Goal: Task Accomplishment & Management: Complete application form

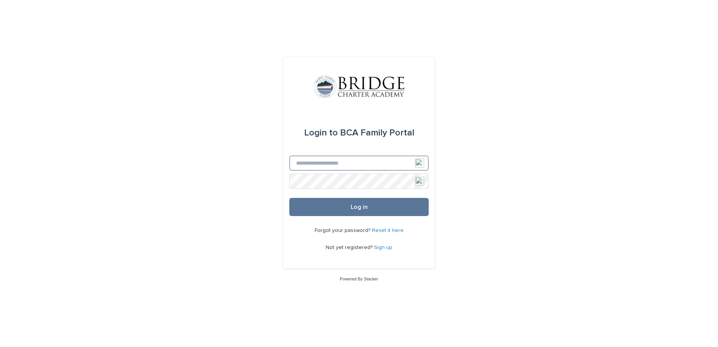
click at [305, 160] on input "Email" at bounding box center [358, 163] width 139 height 15
click at [365, 212] on button "Log in" at bounding box center [358, 207] width 139 height 18
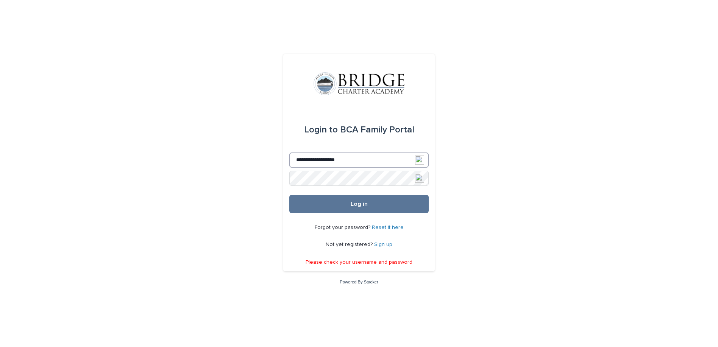
click at [360, 154] on input "**********" at bounding box center [358, 160] width 139 height 15
click at [400, 200] on button "Log in" at bounding box center [358, 204] width 139 height 18
click at [260, 178] on div "**********" at bounding box center [359, 173] width 718 height 347
click at [386, 204] on button "Log in" at bounding box center [358, 204] width 139 height 18
click at [422, 176] on img at bounding box center [419, 178] width 9 height 9
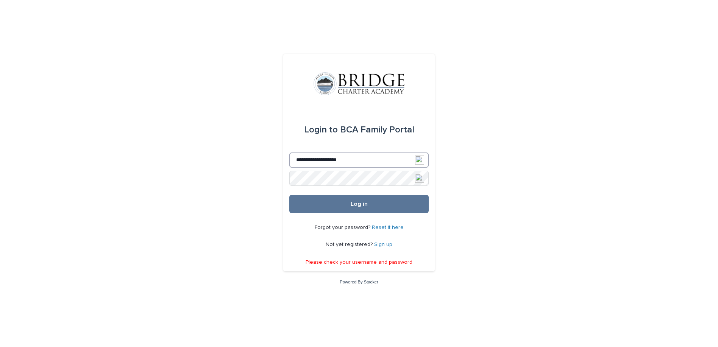
click at [371, 159] on input "**********" at bounding box center [358, 160] width 139 height 15
type input "*"
type input "**********"
click at [346, 204] on button "Log in" at bounding box center [358, 204] width 139 height 18
click at [212, 182] on div "**********" at bounding box center [359, 173] width 718 height 347
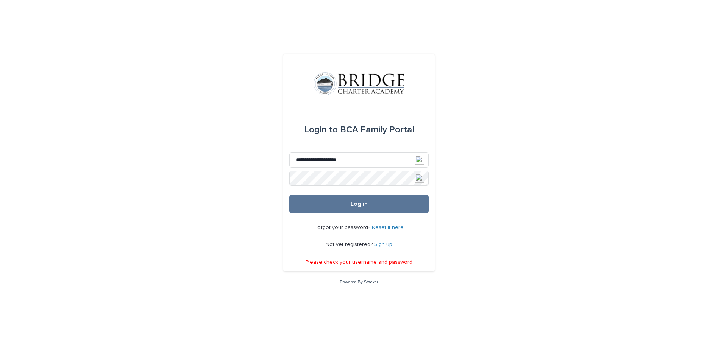
click at [382, 226] on link "Reset it here" at bounding box center [388, 227] width 32 height 5
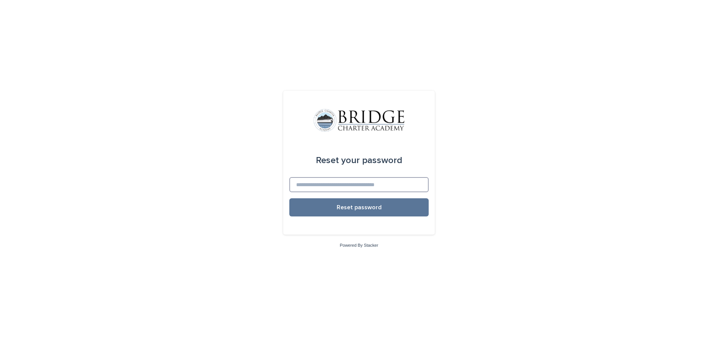
click at [316, 184] on input at bounding box center [358, 184] width 139 height 15
type input "**********"
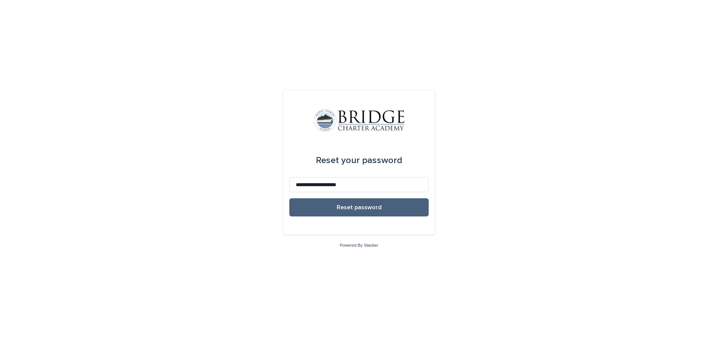
click at [321, 206] on button "Reset password" at bounding box center [358, 207] width 139 height 18
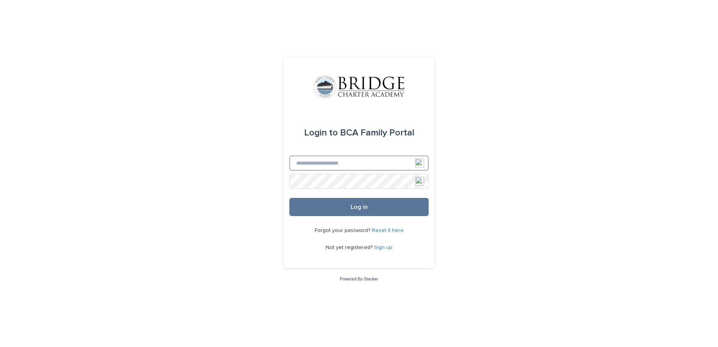
click at [387, 160] on input "Email" at bounding box center [358, 163] width 139 height 15
type input "**********"
click at [289, 198] on button "Log in" at bounding box center [358, 207] width 139 height 18
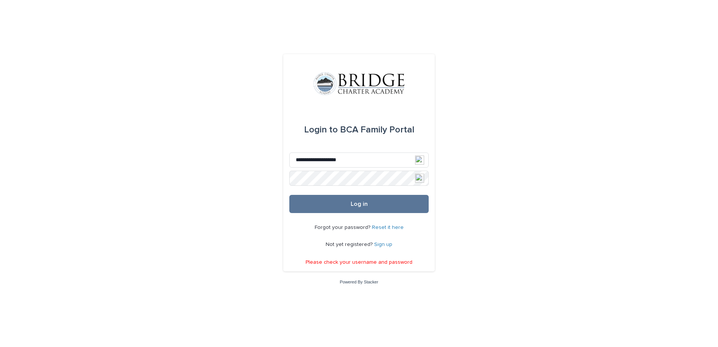
click at [415, 178] on img at bounding box center [419, 178] width 9 height 9
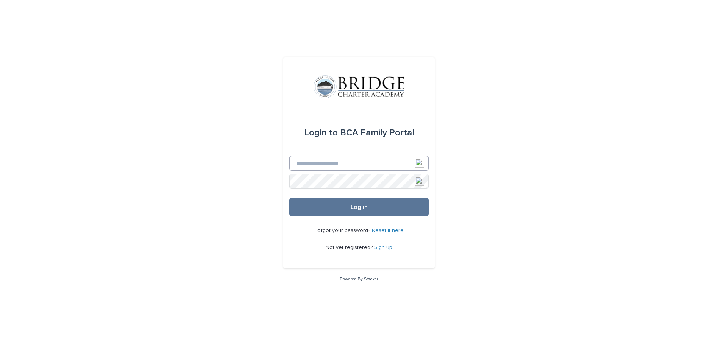
click at [352, 162] on input "Email" at bounding box center [358, 163] width 139 height 15
type input "**********"
click at [289, 198] on button "Log in" at bounding box center [358, 207] width 139 height 18
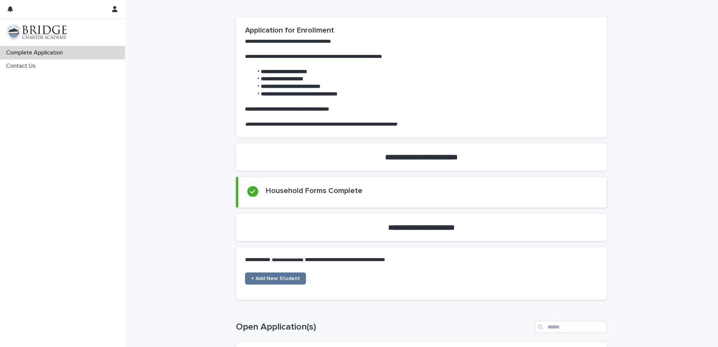
scroll to position [227, 0]
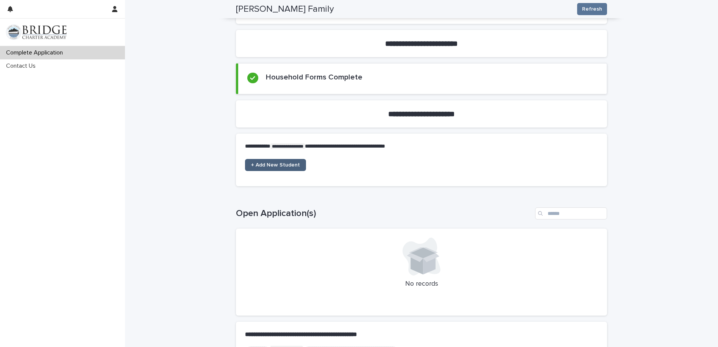
click at [258, 161] on link "+ Add New Student" at bounding box center [275, 165] width 61 height 12
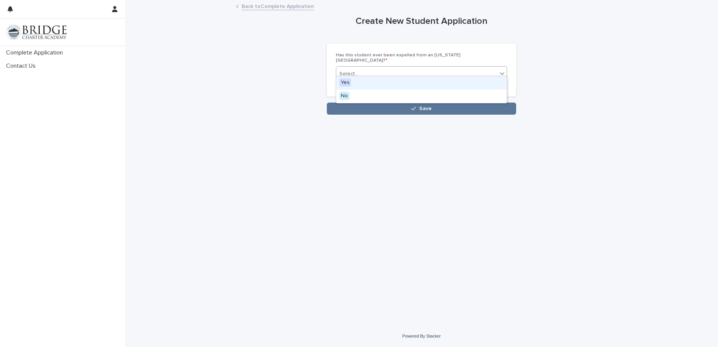
click at [503, 70] on icon at bounding box center [502, 74] width 8 height 8
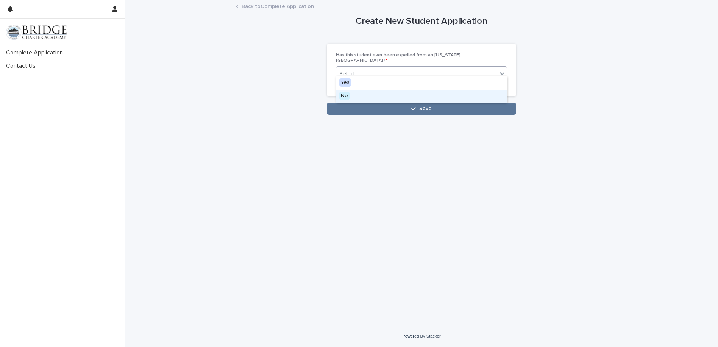
drag, startPoint x: 470, startPoint y: 89, endPoint x: 462, endPoint y: 97, distance: 11.0
click at [462, 97] on div "No" at bounding box center [421, 96] width 170 height 13
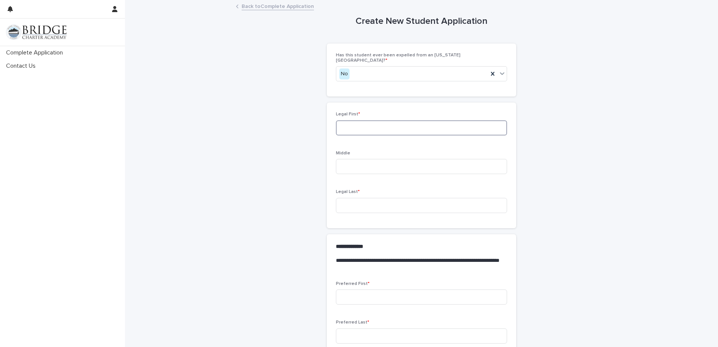
click at [374, 121] on input at bounding box center [421, 127] width 171 height 15
type input "*"
type input "*******"
type input "****"
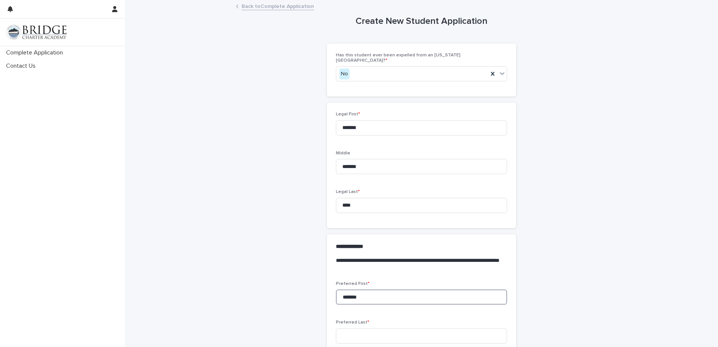
type input "*******"
type input "****"
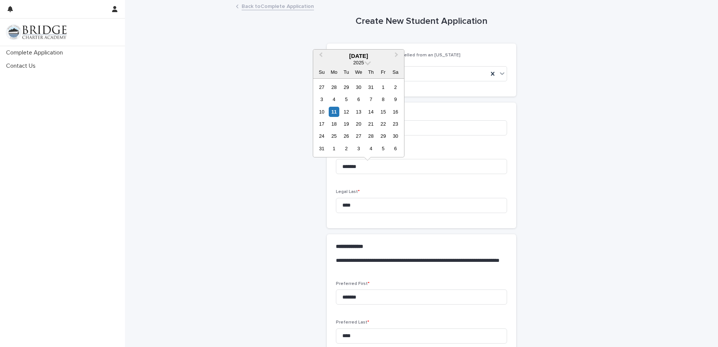
scroll to position [229, 0]
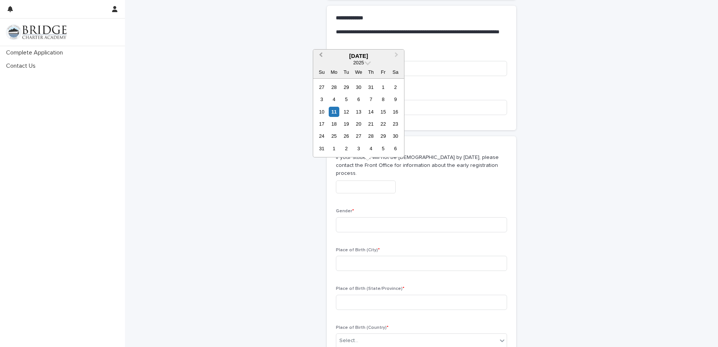
click at [321, 55] on span "Previous Month" at bounding box center [321, 56] width 0 height 10
click at [319, 55] on button "Previous Month" at bounding box center [320, 56] width 12 height 12
click at [318, 55] on button "Previous Month" at bounding box center [320, 56] width 12 height 12
click at [316, 56] on button "Previous Month" at bounding box center [320, 56] width 12 height 12
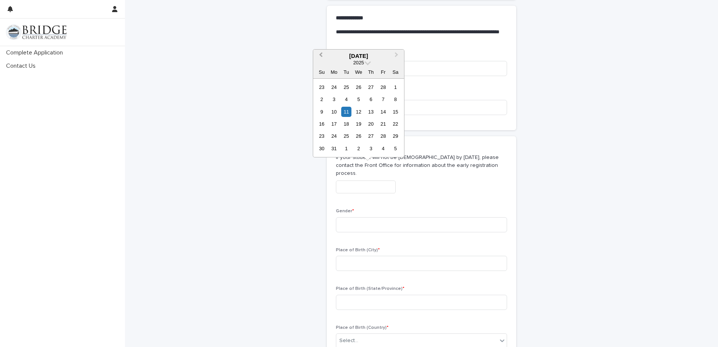
click at [321, 54] on span "Previous Month" at bounding box center [321, 56] width 0 height 10
drag, startPoint x: 319, startPoint y: 54, endPoint x: 319, endPoint y: 61, distance: 6.1
click at [319, 61] on button "Previous Month" at bounding box center [320, 56] width 12 height 12
click at [321, 56] on span "Previous Month" at bounding box center [321, 56] width 0 height 10
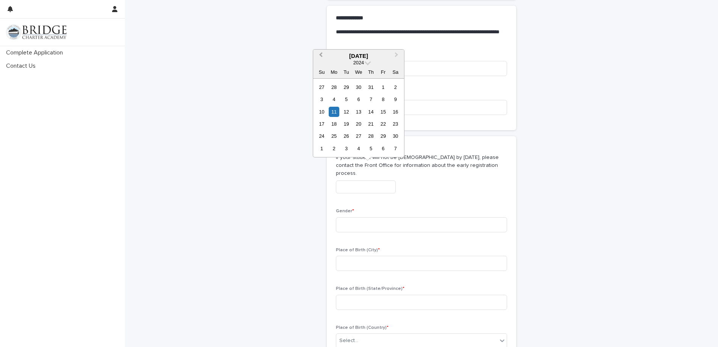
click at [321, 56] on span "Previous Month" at bounding box center [321, 56] width 0 height 10
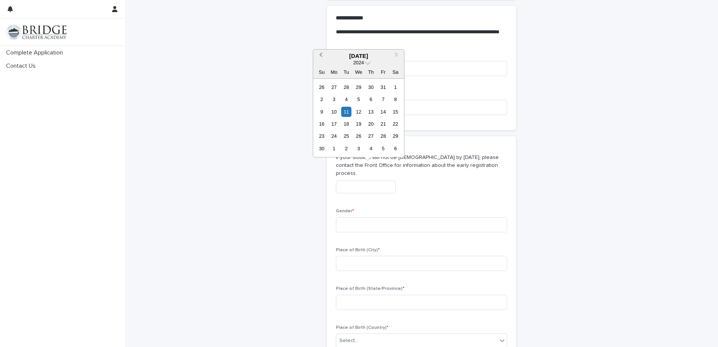
click at [321, 56] on span "Previous Month" at bounding box center [321, 56] width 0 height 10
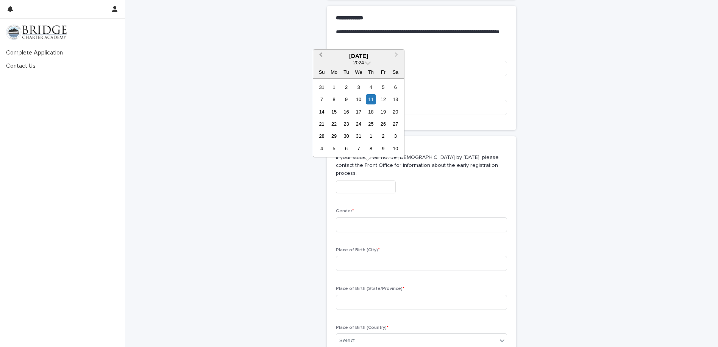
click at [321, 56] on span "Previous Month" at bounding box center [321, 56] width 0 height 10
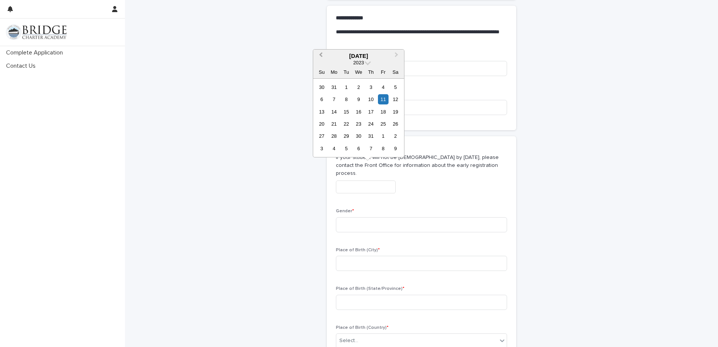
click at [319, 56] on button "Previous Month" at bounding box center [320, 56] width 12 height 12
click at [321, 54] on span "Previous Month" at bounding box center [321, 56] width 0 height 10
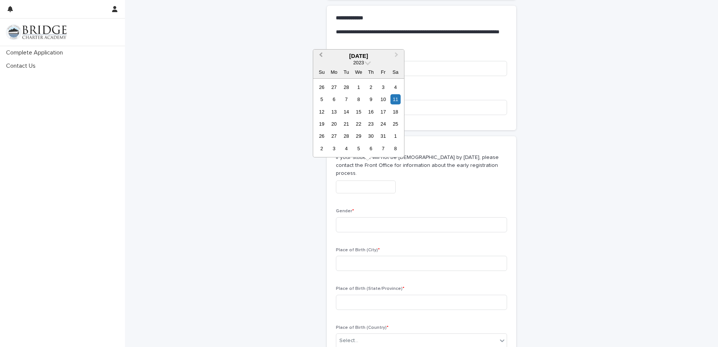
click at [321, 54] on span "Previous Month" at bounding box center [321, 56] width 0 height 10
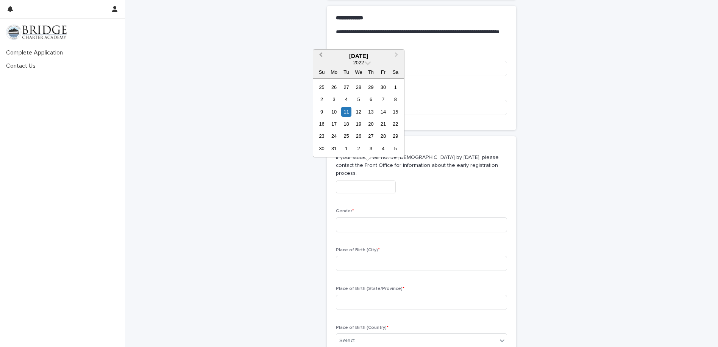
click at [321, 54] on span "Previous Month" at bounding box center [321, 56] width 0 height 10
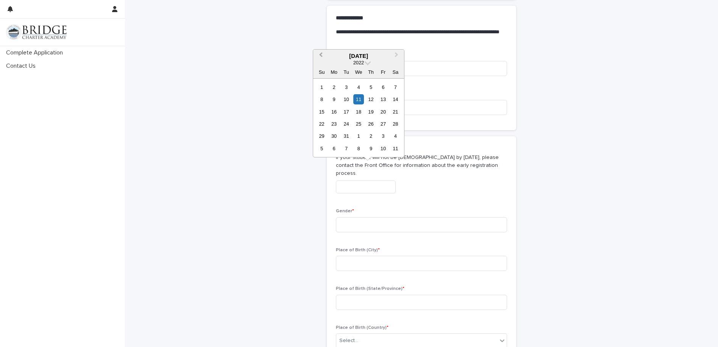
click at [321, 54] on span "Previous Month" at bounding box center [321, 56] width 0 height 10
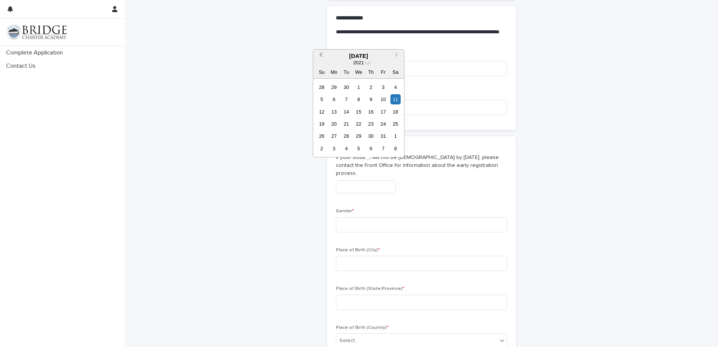
click at [321, 54] on span "Previous Month" at bounding box center [321, 56] width 0 height 10
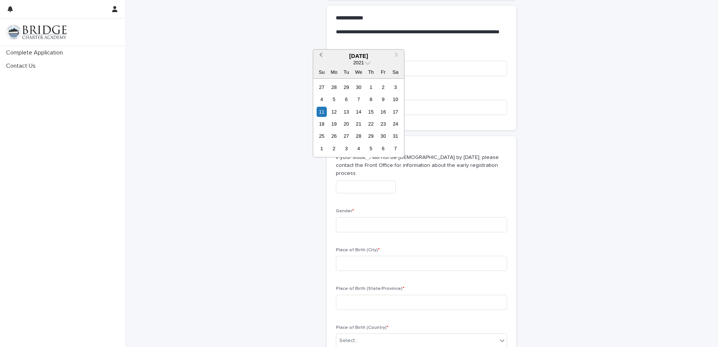
click at [321, 54] on span "Previous Month" at bounding box center [321, 56] width 0 height 10
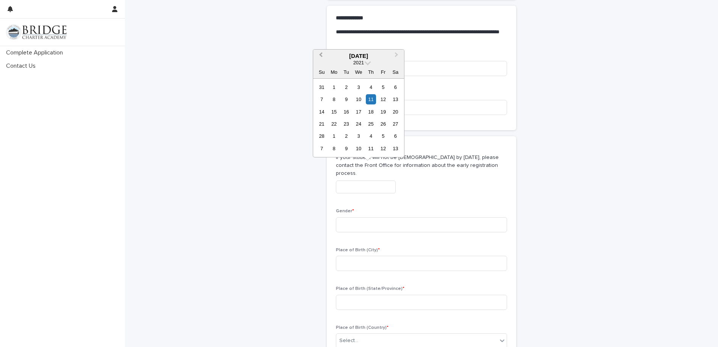
click at [321, 54] on span "Previous Month" at bounding box center [321, 56] width 0 height 10
drag, startPoint x: 320, startPoint y: 54, endPoint x: 324, endPoint y: 49, distance: 7.0
click at [324, 48] on body "**********" at bounding box center [359, 173] width 718 height 347
click at [324, 55] on button "Previous Month" at bounding box center [320, 56] width 12 height 12
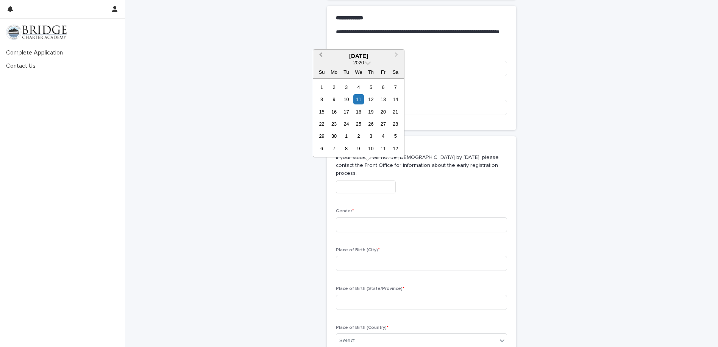
click at [321, 56] on span "Previous Month" at bounding box center [321, 56] width 0 height 10
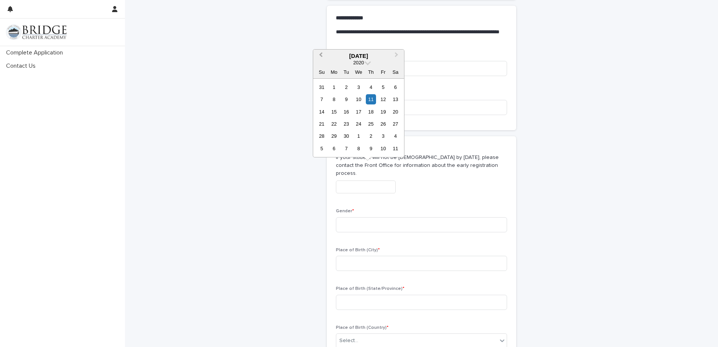
click at [321, 56] on span "Previous Month" at bounding box center [321, 56] width 0 height 10
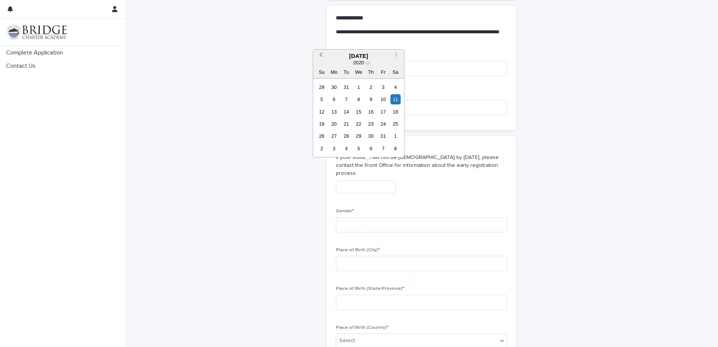
click at [321, 56] on span "Previous Month" at bounding box center [321, 56] width 0 height 10
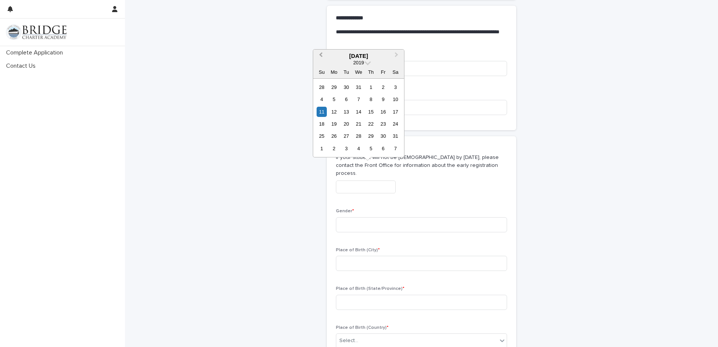
click at [321, 56] on span "Previous Month" at bounding box center [321, 56] width 0 height 10
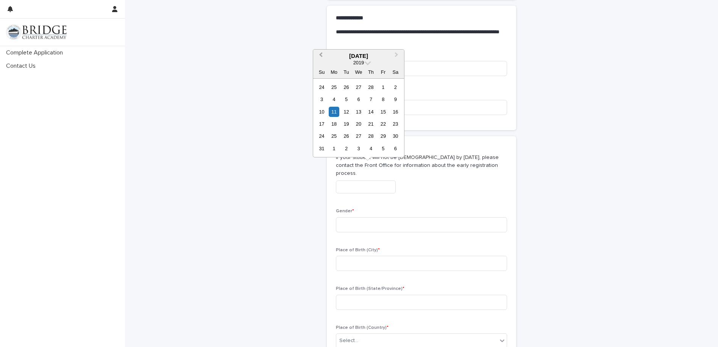
click at [321, 56] on span "Previous Month" at bounding box center [321, 56] width 0 height 10
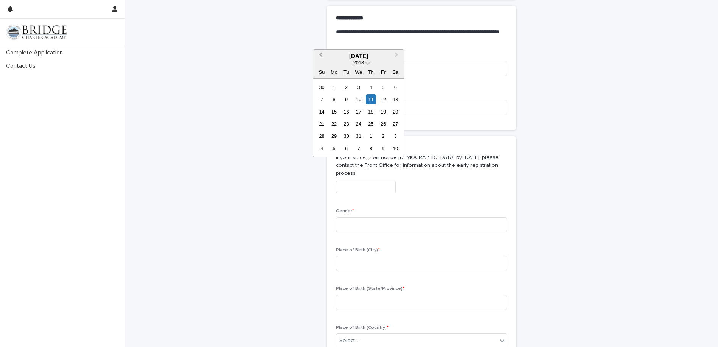
click at [321, 56] on span "Previous Month" at bounding box center [321, 56] width 0 height 10
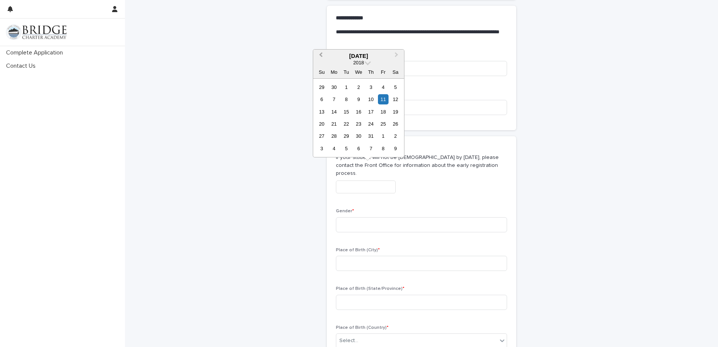
click at [321, 56] on span "Previous Month" at bounding box center [321, 56] width 0 height 10
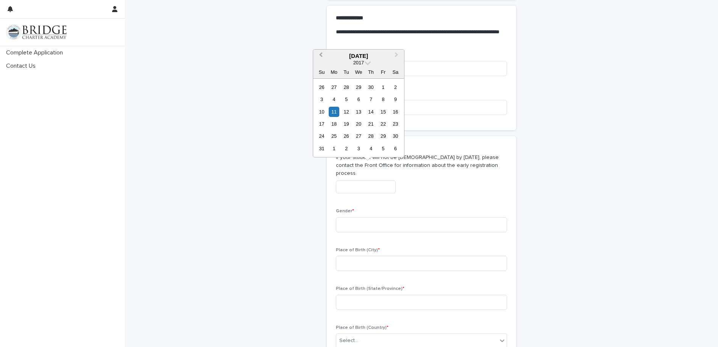
click at [321, 56] on span "Previous Month" at bounding box center [321, 56] width 0 height 10
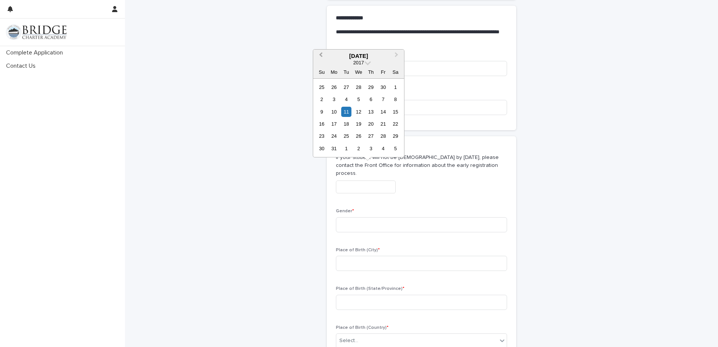
click at [321, 56] on span "Previous Month" at bounding box center [321, 56] width 0 height 10
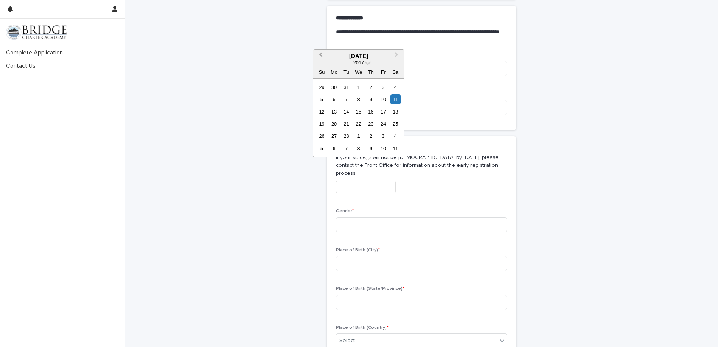
click at [321, 56] on span "Previous Month" at bounding box center [321, 56] width 0 height 10
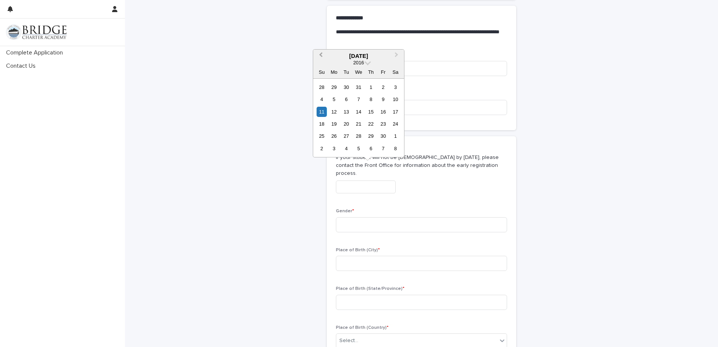
click at [321, 56] on span "Previous Month" at bounding box center [321, 56] width 0 height 10
click at [321, 53] on span "Previous Month" at bounding box center [321, 56] width 0 height 10
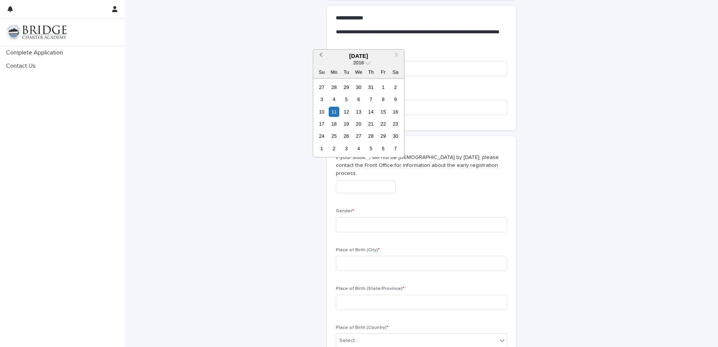
click at [321, 53] on span "Previous Month" at bounding box center [321, 56] width 0 height 10
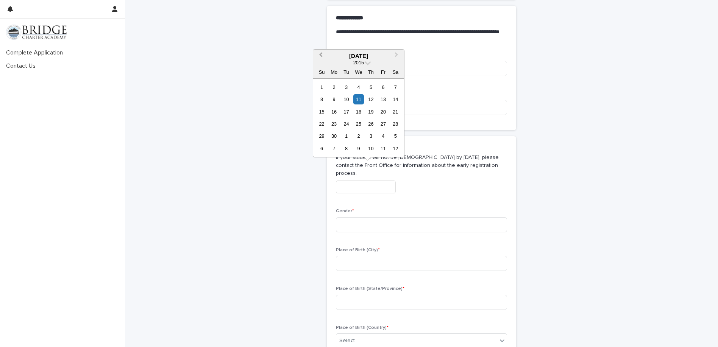
click at [321, 53] on span "Previous Month" at bounding box center [321, 56] width 0 height 10
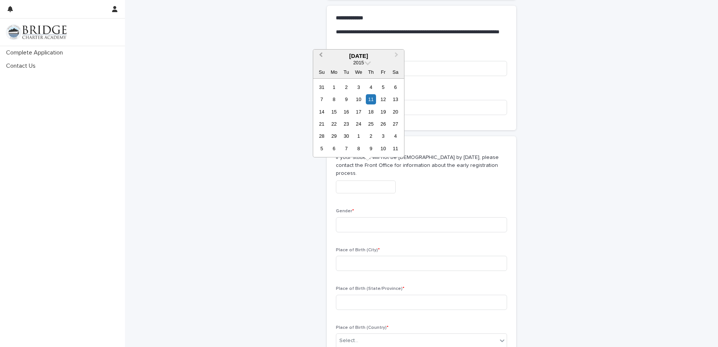
click at [321, 53] on span "Previous Month" at bounding box center [321, 56] width 0 height 10
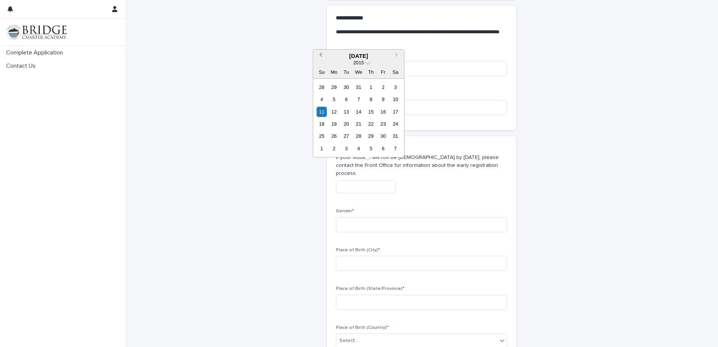
click at [321, 53] on span "Previous Month" at bounding box center [321, 56] width 0 height 10
click at [321, 55] on span "Previous Month" at bounding box center [321, 56] width 0 height 10
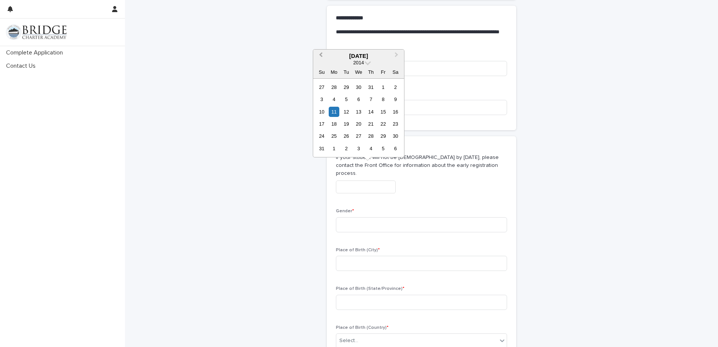
click at [321, 55] on span "Previous Month" at bounding box center [321, 56] width 0 height 10
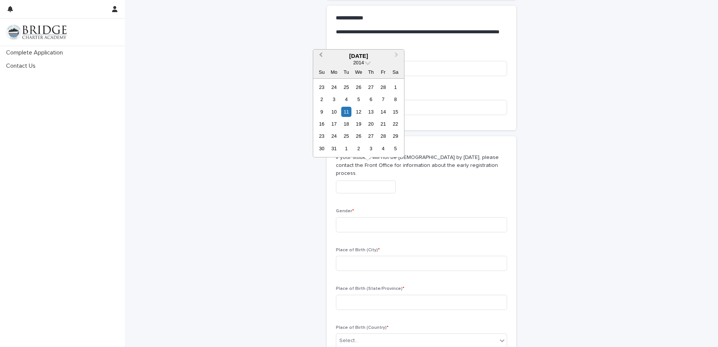
click at [321, 55] on span "Previous Month" at bounding box center [321, 56] width 0 height 10
click at [321, 56] on span "Previous Month" at bounding box center [321, 56] width 0 height 10
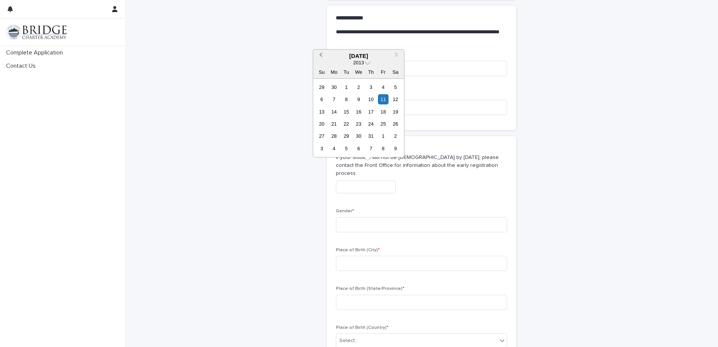
click at [321, 56] on span "Previous Month" at bounding box center [321, 56] width 0 height 10
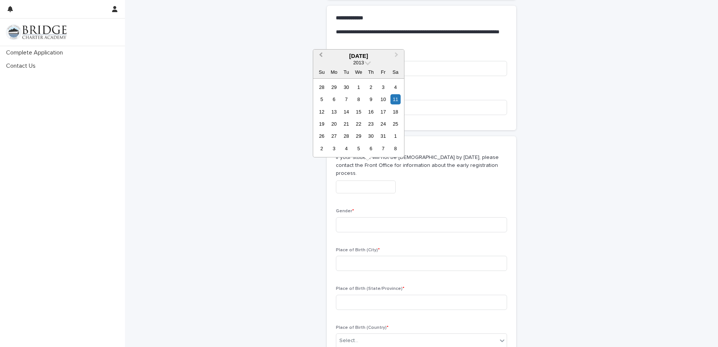
click at [321, 56] on span "Previous Month" at bounding box center [321, 56] width 0 height 10
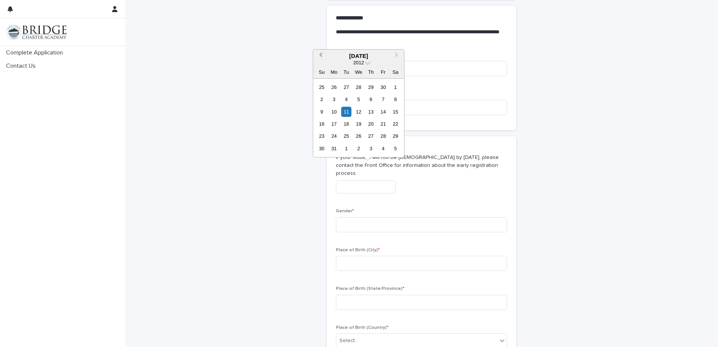
click at [321, 56] on span "Previous Month" at bounding box center [321, 56] width 0 height 10
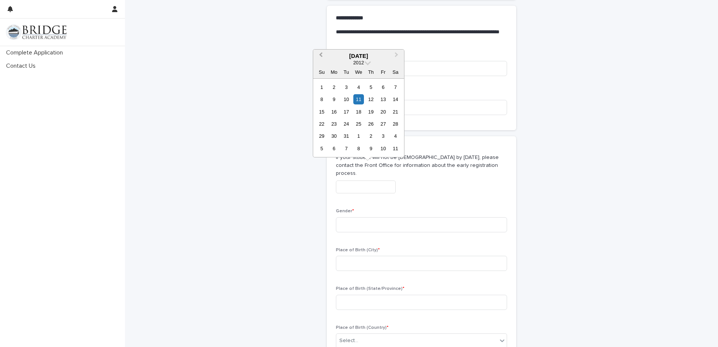
click at [321, 56] on span "Previous Month" at bounding box center [321, 56] width 0 height 10
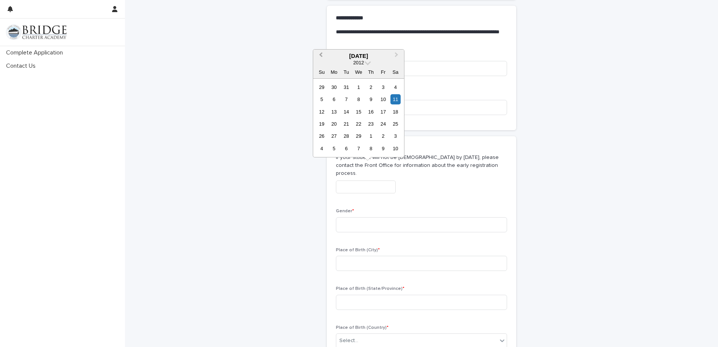
click at [321, 56] on span "Previous Month" at bounding box center [321, 56] width 0 height 10
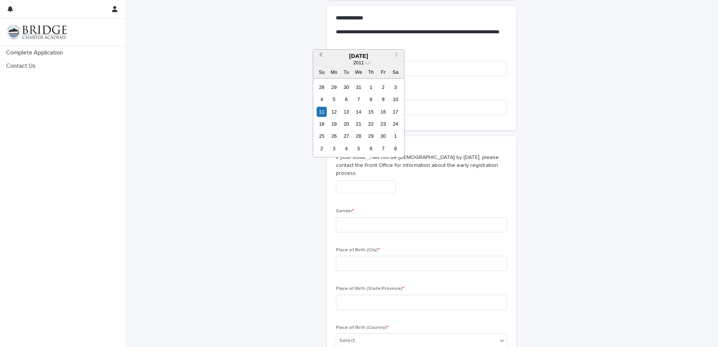
click at [321, 56] on span "Previous Month" at bounding box center [321, 56] width 0 height 10
click at [321, 54] on span "Previous Month" at bounding box center [321, 56] width 0 height 10
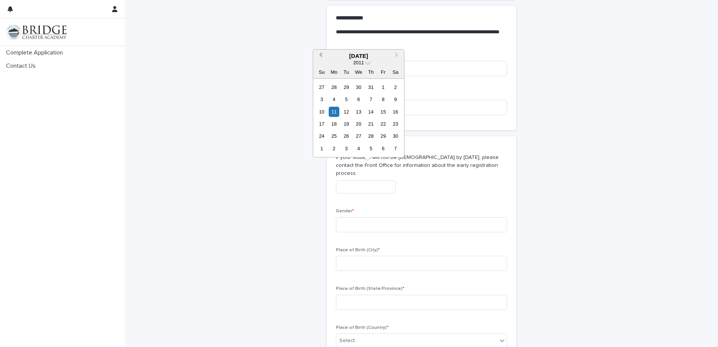
click at [321, 54] on span "Previous Month" at bounding box center [321, 56] width 0 height 10
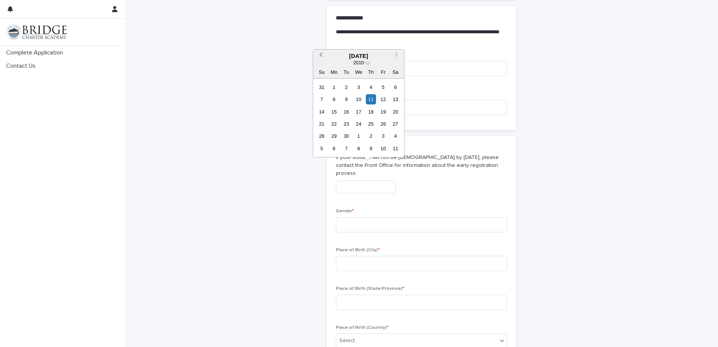
click at [321, 54] on span "Previous Month" at bounding box center [321, 56] width 0 height 10
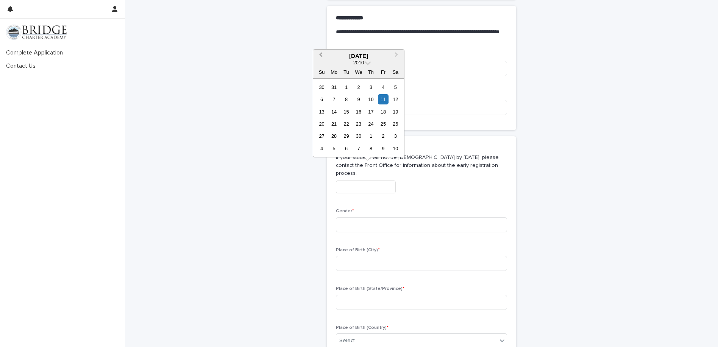
click at [321, 54] on span "Previous Month" at bounding box center [321, 56] width 0 height 10
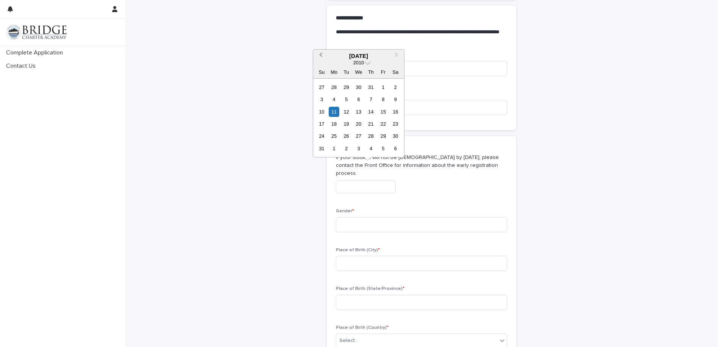
click at [321, 54] on span "Previous Month" at bounding box center [321, 56] width 0 height 10
click at [396, 96] on div "10" at bounding box center [395, 99] width 10 height 10
click at [350, 181] on input "**********" at bounding box center [366, 187] width 60 height 13
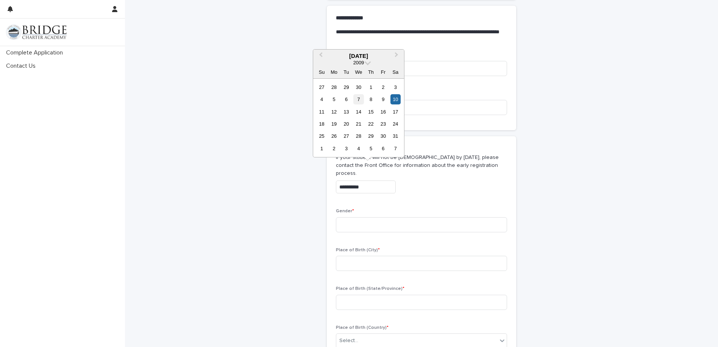
click at [358, 97] on div "7" at bounding box center [358, 99] width 10 height 10
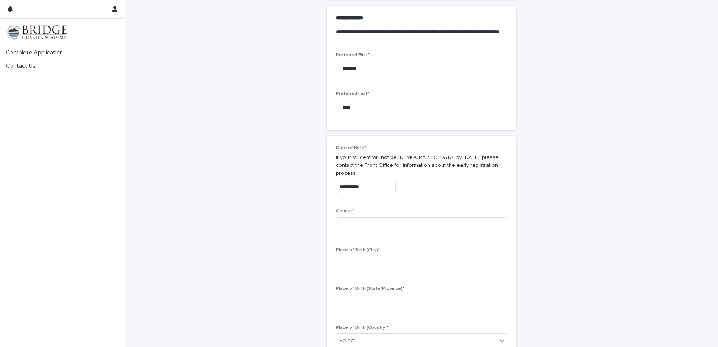
type input "**********"
click at [378, 217] on input at bounding box center [421, 224] width 171 height 15
type input "******"
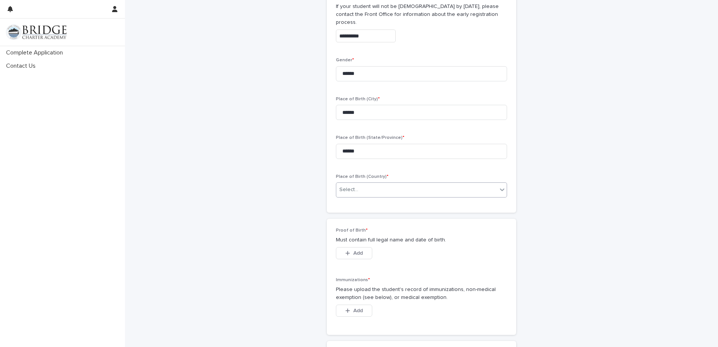
scroll to position [380, 0]
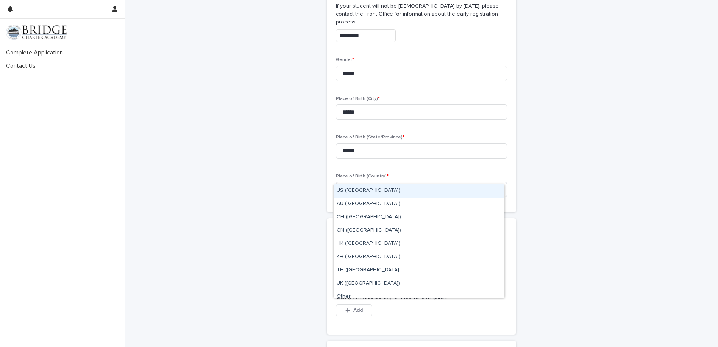
click at [501, 185] on icon at bounding box center [502, 189] width 8 height 8
click at [473, 192] on div "US ([GEOGRAPHIC_DATA])" at bounding box center [418, 190] width 170 height 13
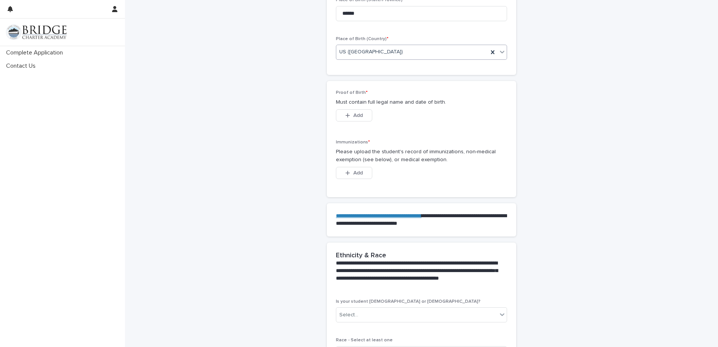
scroll to position [569, 0]
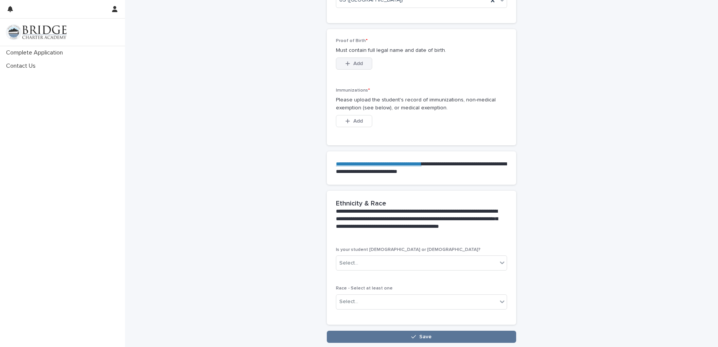
click at [346, 61] on icon "button" at bounding box center [347, 63] width 5 height 5
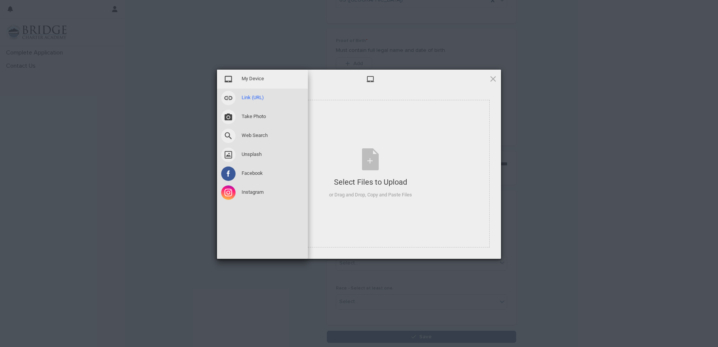
click at [228, 98] on span at bounding box center [228, 98] width 14 height 14
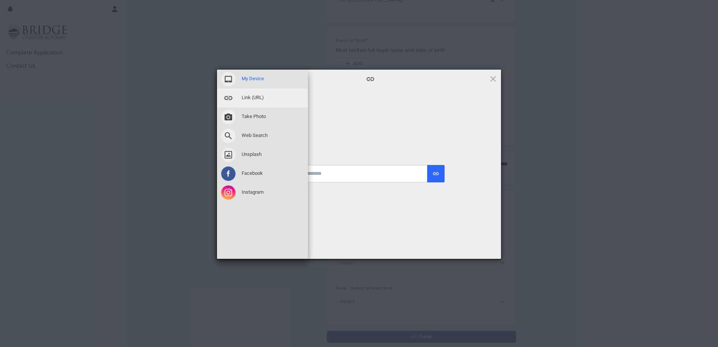
click at [261, 81] on span "My Device" at bounding box center [252, 78] width 22 height 7
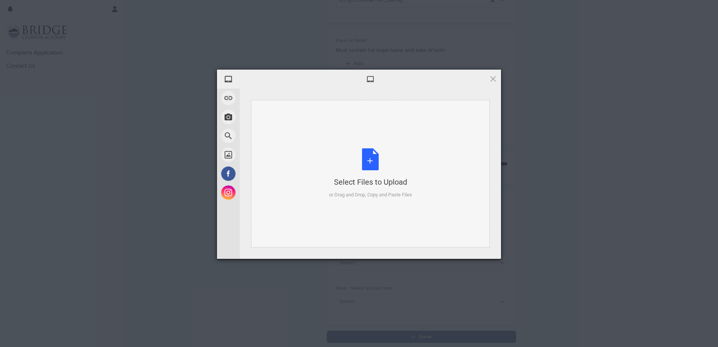
click at [370, 165] on div "Select Files to Upload or Drag and Drop, Copy and Paste Files" at bounding box center [370, 173] width 83 height 50
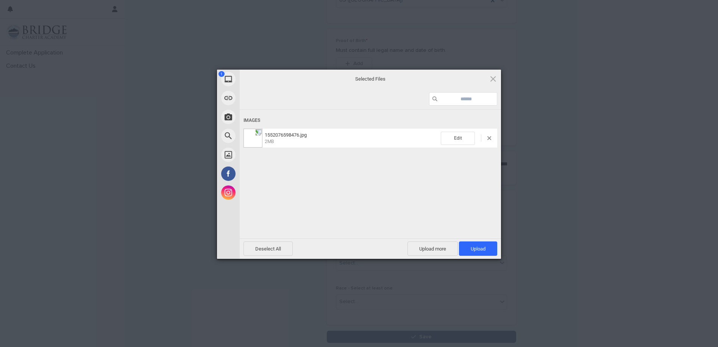
click at [489, 135] on div "Edit" at bounding box center [469, 138] width 56 height 13
click at [489, 134] on div "Edit" at bounding box center [469, 138] width 56 height 13
click at [488, 137] on span at bounding box center [489, 138] width 4 height 4
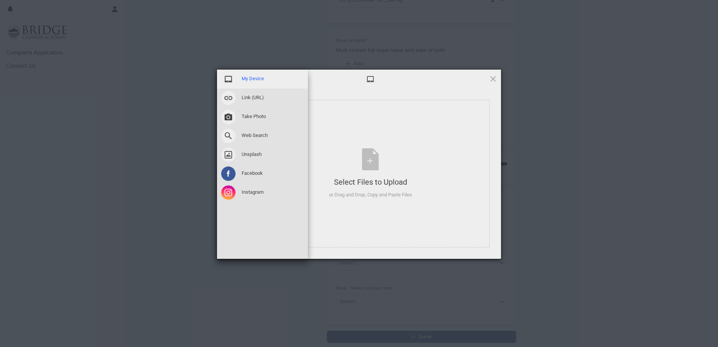
click at [238, 79] on div "My Device" at bounding box center [262, 79] width 91 height 19
click at [254, 77] on span "My Device" at bounding box center [252, 78] width 22 height 7
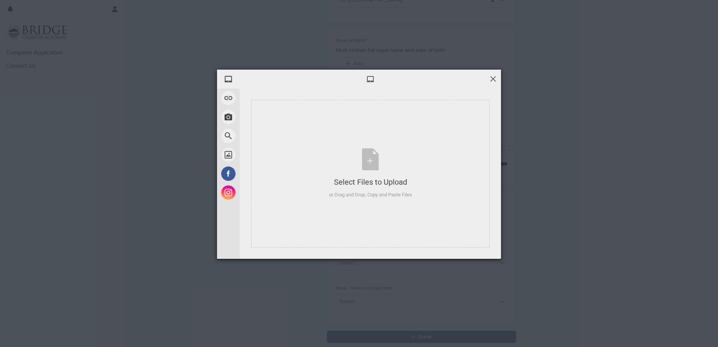
click at [493, 79] on span at bounding box center [493, 79] width 8 height 8
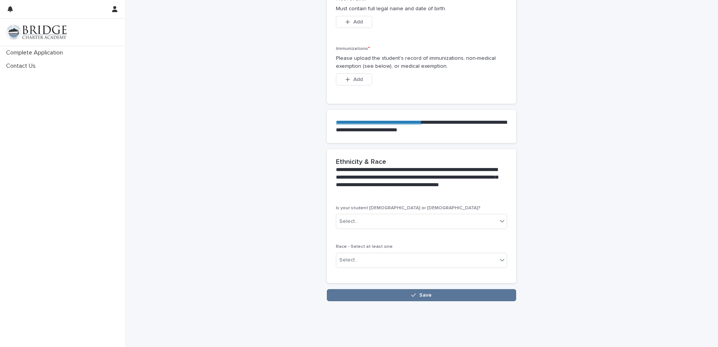
scroll to position [573, 0]
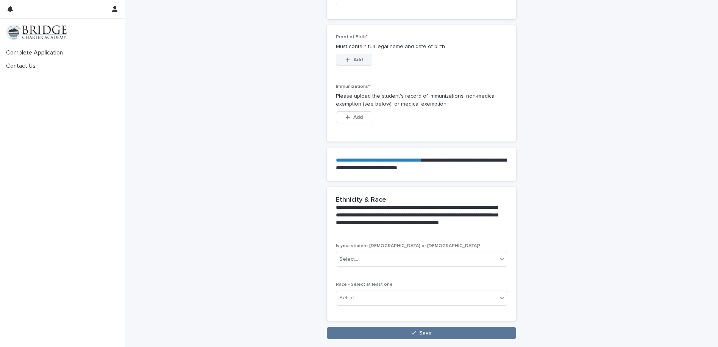
click at [348, 57] on div "button" at bounding box center [349, 59] width 8 height 5
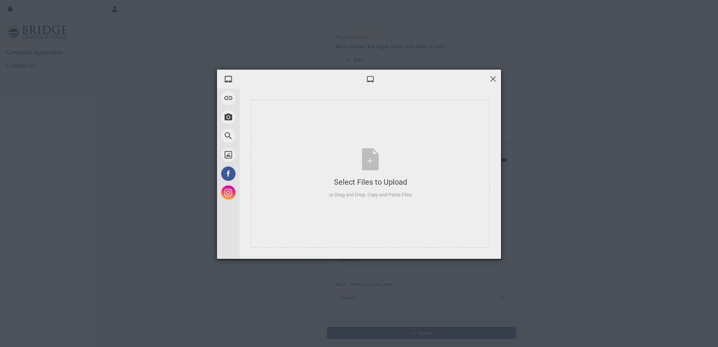
click at [494, 76] on span at bounding box center [493, 79] width 8 height 8
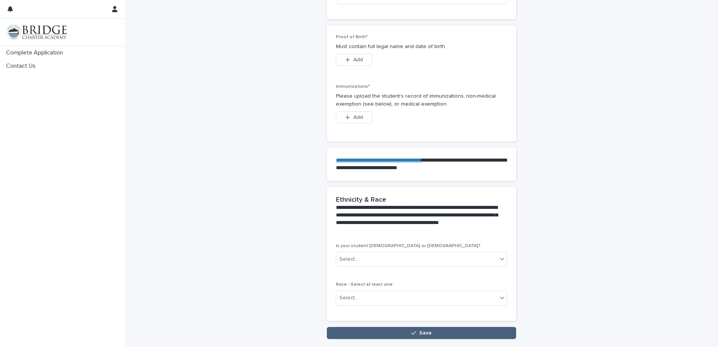
click at [407, 327] on button "Save" at bounding box center [421, 333] width 189 height 12
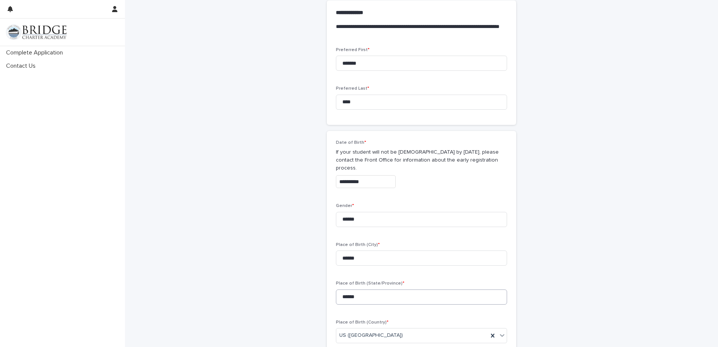
scroll to position [216, 0]
